Goal: Check status: Check status

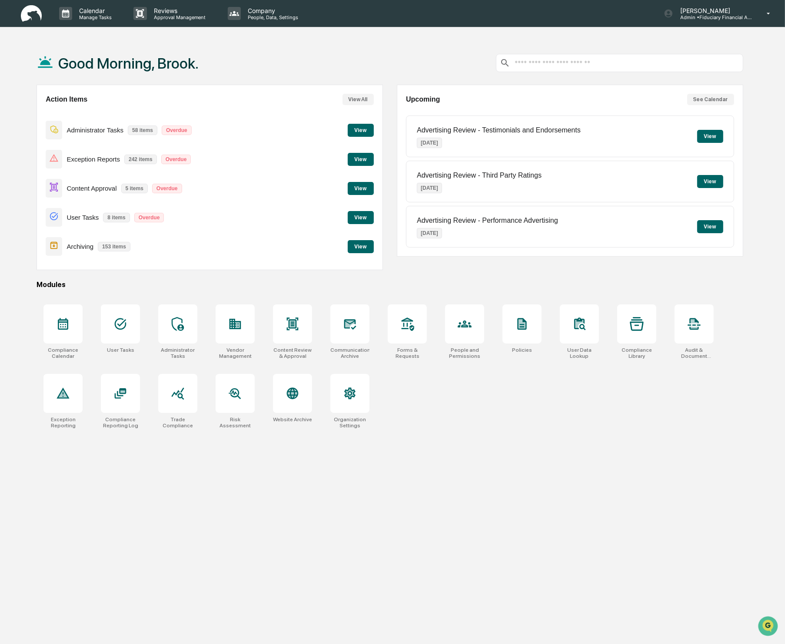
scroll to position [41, 0]
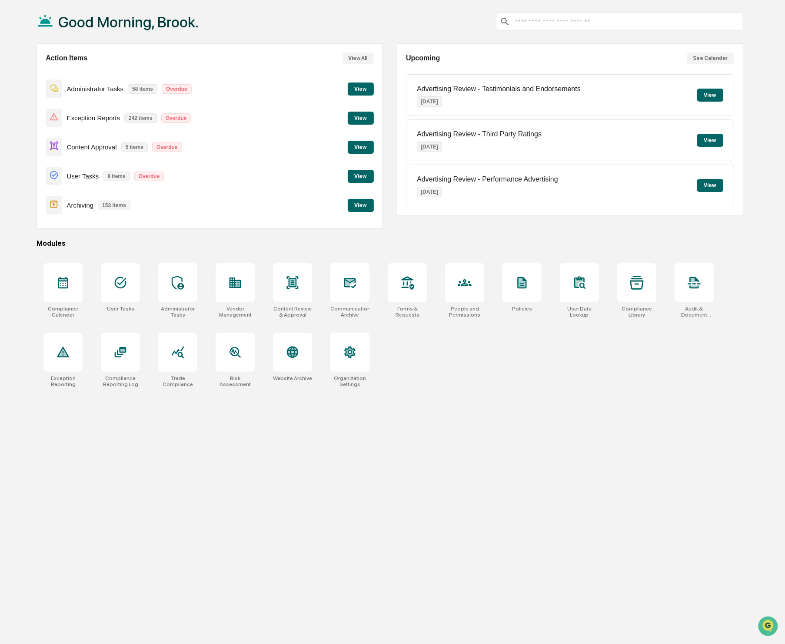
click at [367, 146] on button "View" at bounding box center [361, 147] width 26 height 13
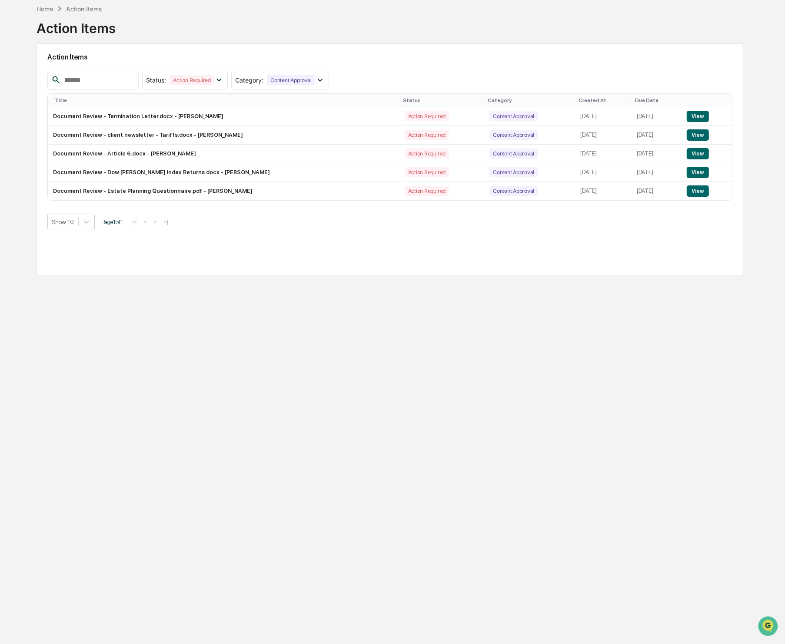
click at [50, 12] on div "Home Action Items" at bounding box center [68, 9] width 65 height 10
click at [50, 12] on div "Home" at bounding box center [44, 8] width 17 height 7
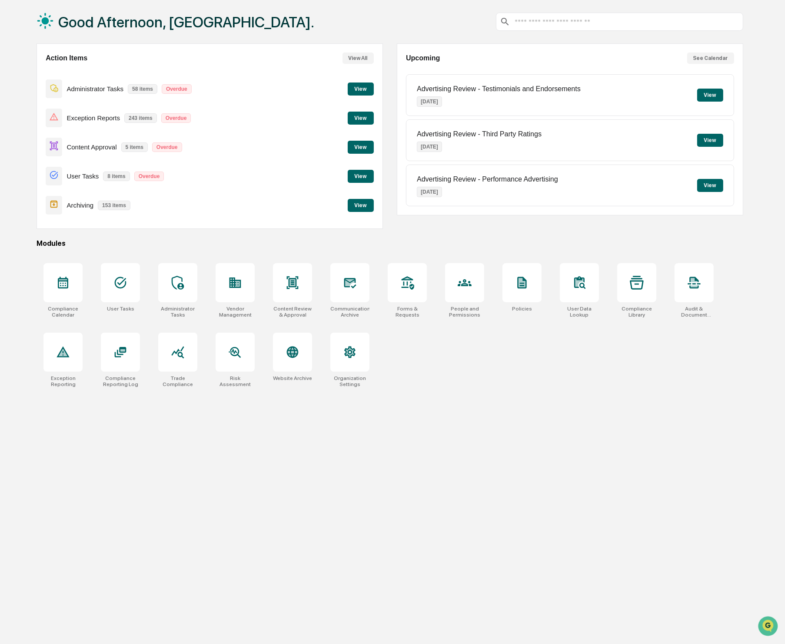
click at [359, 149] on button "View" at bounding box center [361, 147] width 26 height 13
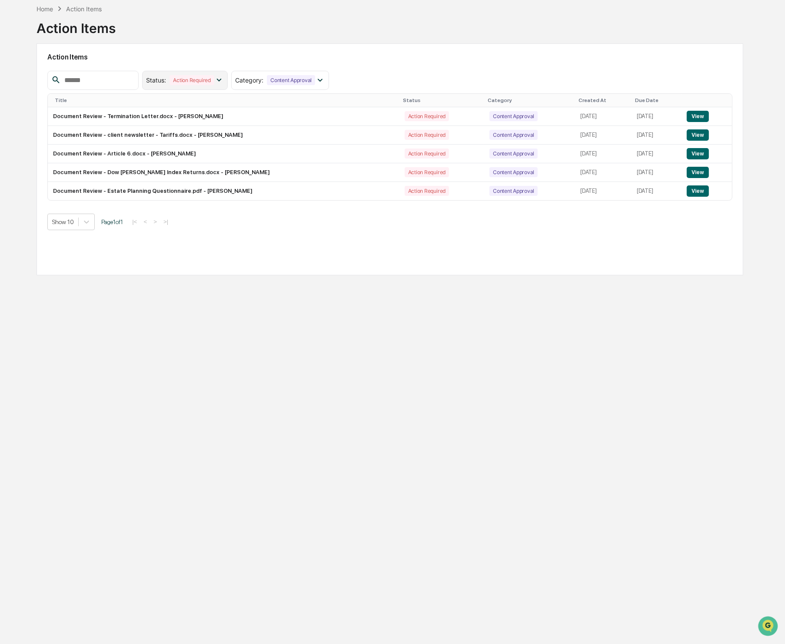
click at [222, 82] on icon at bounding box center [219, 80] width 10 height 10
click at [194, 139] on div "Resolved" at bounding box center [187, 136] width 53 height 10
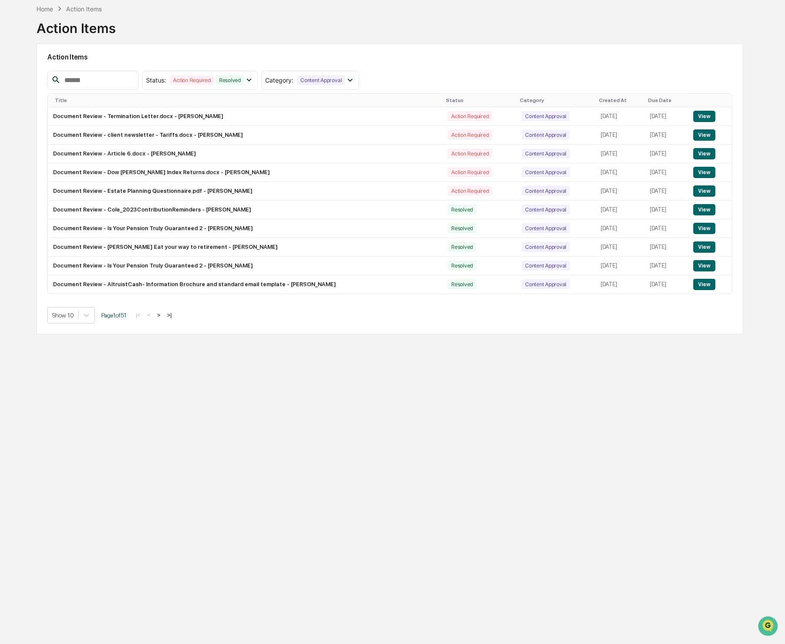
click at [163, 318] on button ">" at bounding box center [158, 314] width 9 height 7
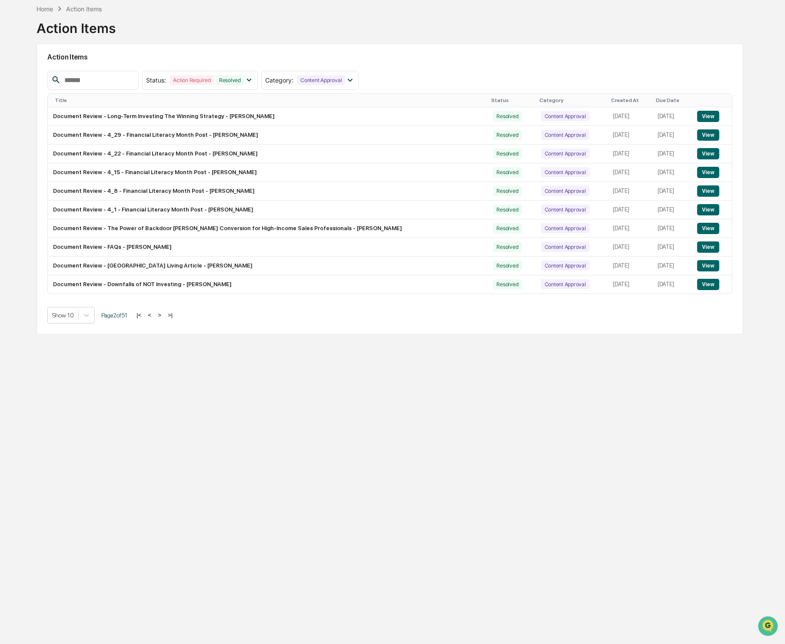
click at [164, 316] on button ">" at bounding box center [159, 314] width 9 height 7
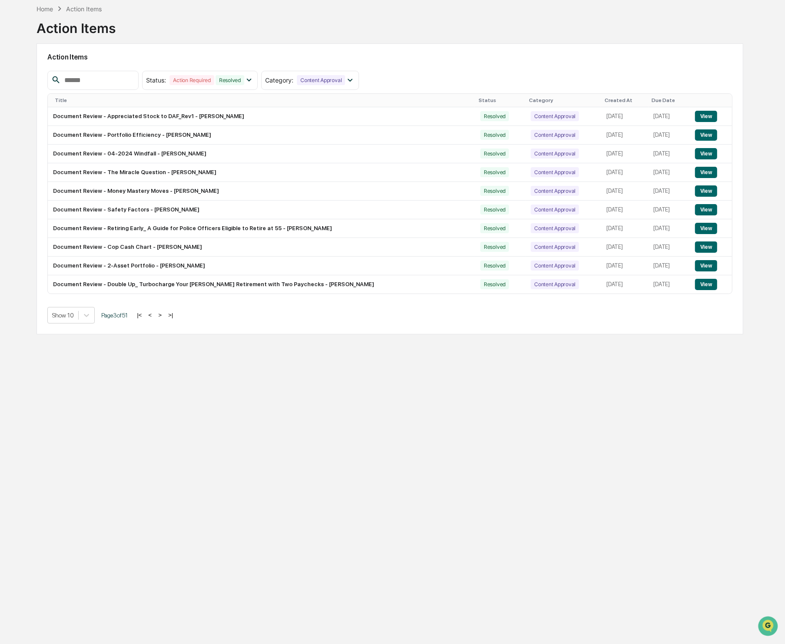
click at [154, 316] on button "<" at bounding box center [150, 314] width 9 height 7
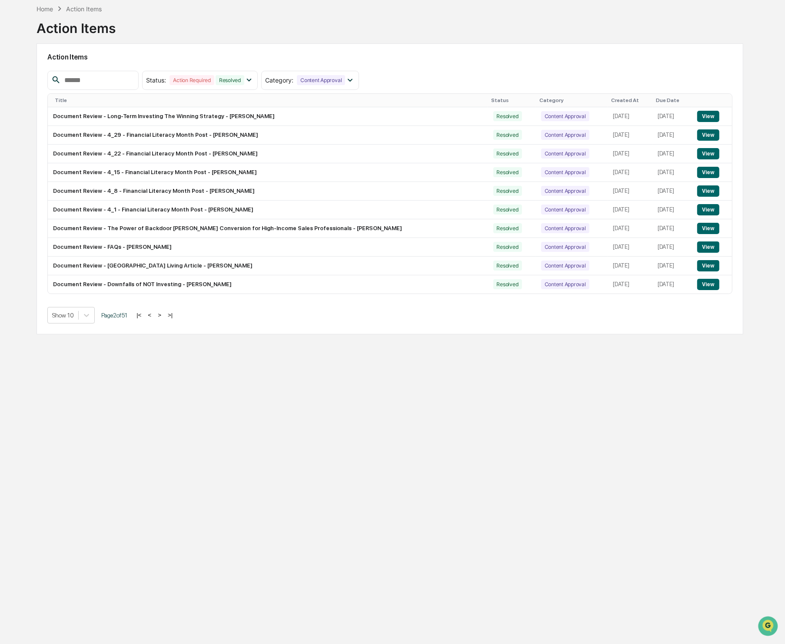
click at [154, 315] on button "<" at bounding box center [149, 314] width 9 height 7
